Goal: Task Accomplishment & Management: Manage account settings

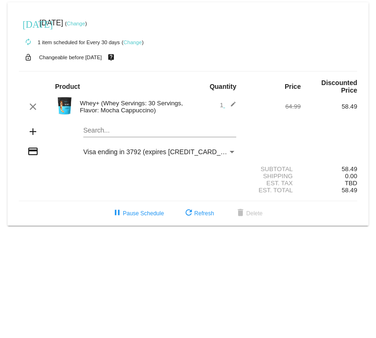
click at [33, 153] on mat-icon "credit_card" at bounding box center [32, 151] width 11 height 11
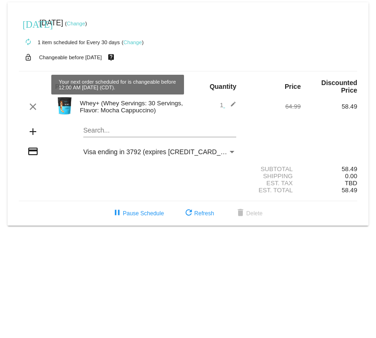
click at [135, 40] on link "Change" at bounding box center [132, 43] width 18 height 6
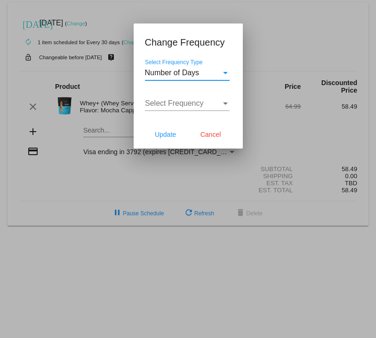
click at [188, 74] on span "Number of Days" at bounding box center [172, 73] width 55 height 8
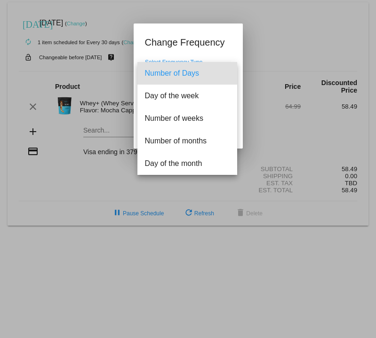
click at [216, 48] on div at bounding box center [188, 169] width 376 height 338
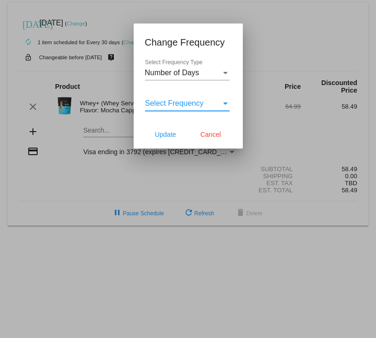
click at [200, 104] on span "Select Frequency" at bounding box center [174, 103] width 59 height 8
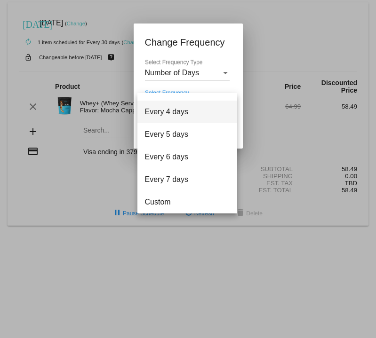
scroll to position [38, 0]
click at [198, 78] on div at bounding box center [188, 169] width 376 height 338
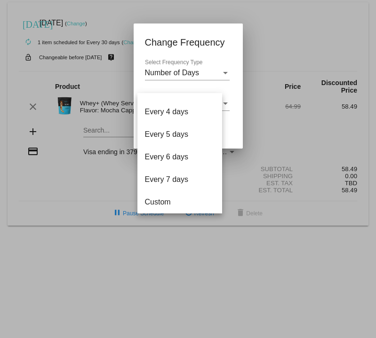
click at [199, 68] on div "Number of Days Select Frequency Type" at bounding box center [187, 69] width 85 height 21
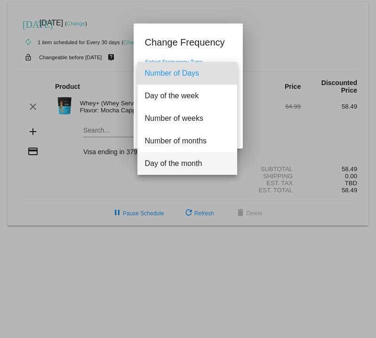
click at [193, 159] on span "Day of the month" at bounding box center [187, 163] width 85 height 23
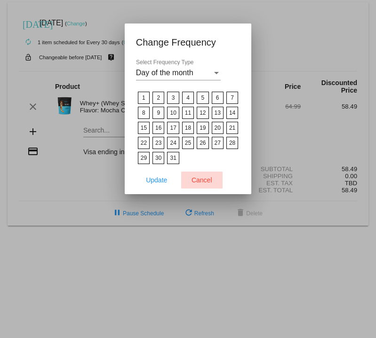
click at [207, 180] on span "Cancel" at bounding box center [202, 180] width 21 height 8
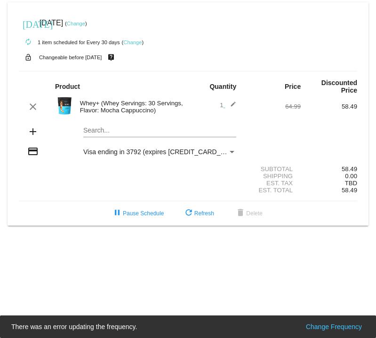
click at [131, 44] on link "Change" at bounding box center [132, 43] width 18 height 6
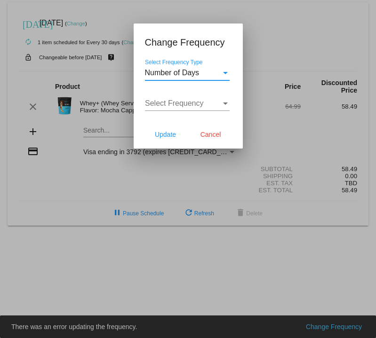
click at [188, 106] on span "Select Frequency" at bounding box center [174, 103] width 59 height 8
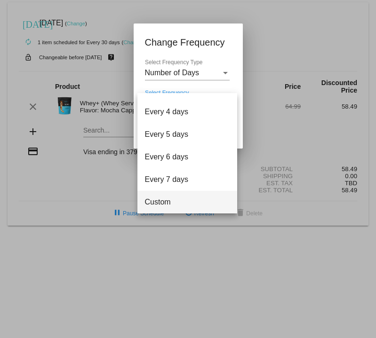
click at [177, 202] on span "Custom" at bounding box center [187, 202] width 85 height 23
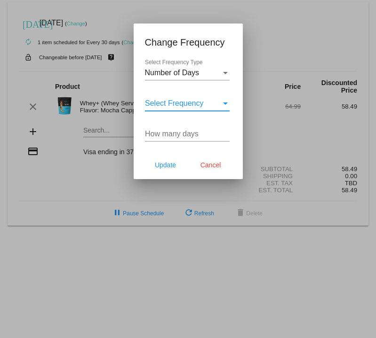
click at [183, 131] on input "How many days" at bounding box center [187, 134] width 85 height 8
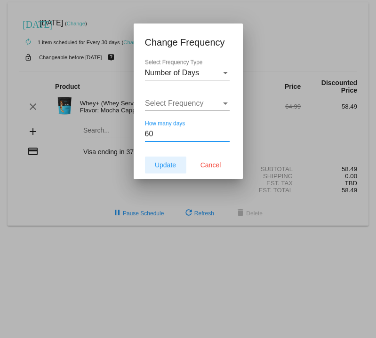
type input "60"
click at [166, 169] on span "Update" at bounding box center [165, 165] width 21 height 8
